Goal: Understand process/instructions

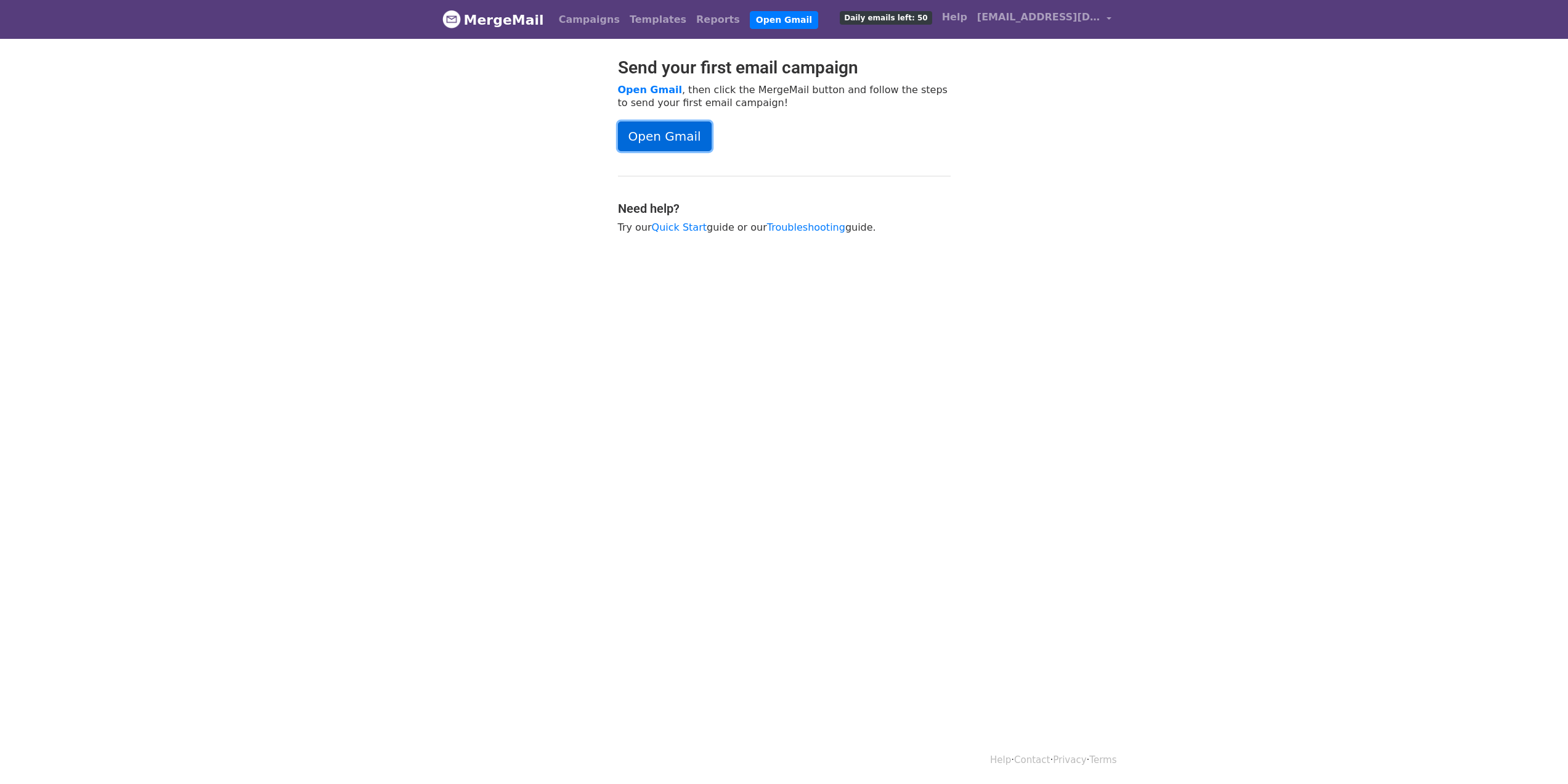
click at [667, 135] on link "Open Gmail" at bounding box center [664, 135] width 94 height 30
click at [678, 135] on link "Open Gmail" at bounding box center [664, 135] width 94 height 30
click at [652, 132] on link "Open Gmail" at bounding box center [664, 135] width 94 height 30
